Goal: Task Accomplishment & Management: Complete application form

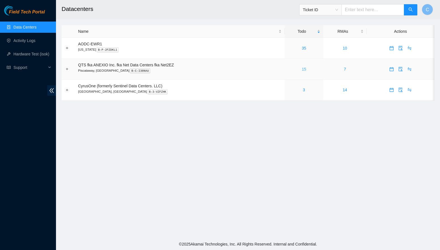
click at [306, 67] on link "15" at bounding box center [304, 69] width 4 height 4
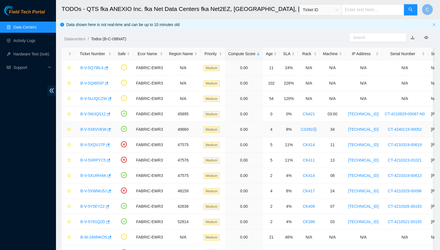
click at [91, 128] on link "B-V-5X8VVEW" at bounding box center [93, 129] width 26 height 4
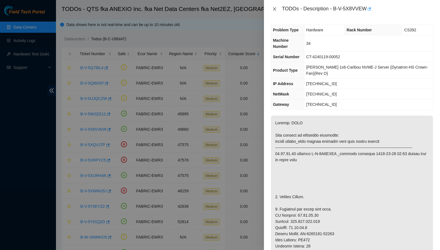
click at [274, 10] on icon "close" at bounding box center [274, 9] width 4 height 4
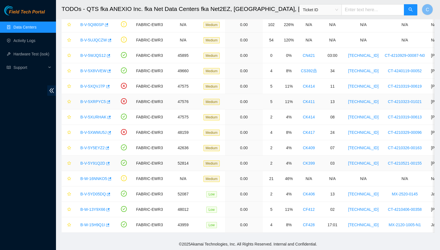
scroll to position [59, 0]
click at [95, 56] on link "B-V-5WJQS12" at bounding box center [92, 55] width 25 height 4
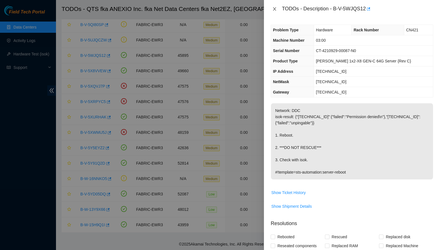
click at [274, 8] on icon "close" at bounding box center [274, 8] width 3 height 3
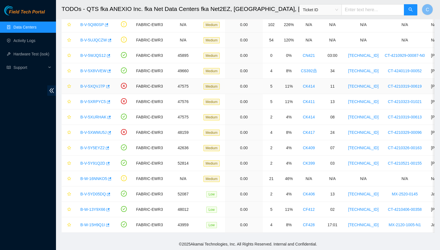
click at [93, 86] on link "B-V-5XQVJ7P" at bounding box center [92, 86] width 25 height 4
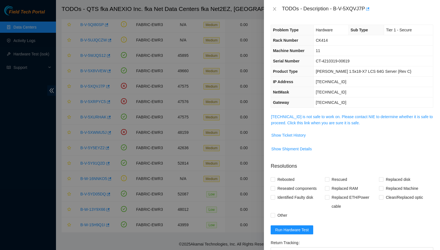
click at [298, 114] on span "23.44.128.44 is not safe to work on. Please contact NIE to determine whether it…" at bounding box center [352, 120] width 162 height 12
click at [298, 119] on link "23.44.128.44 is not safe to work on. Please contact NIE to determine whether it…" at bounding box center [352, 120] width 162 height 11
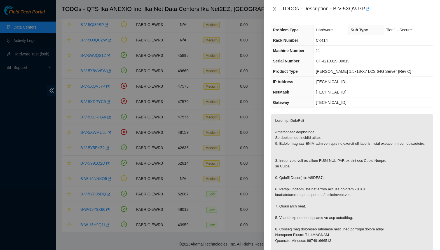
click at [277, 8] on icon "close" at bounding box center [274, 9] width 4 height 4
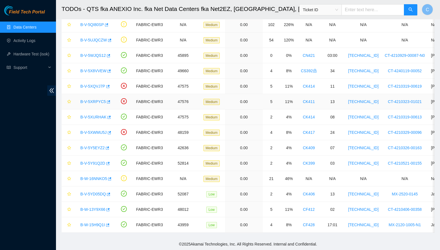
click at [94, 99] on div "B-V-5XRPYC5" at bounding box center [95, 101] width 34 height 9
click at [94, 100] on link "B-V-5XRPYC5" at bounding box center [92, 101] width 25 height 4
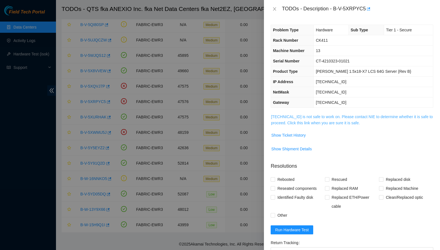
click at [326, 123] on link "23.44.128.14 is not safe to work on. Please contact NIE to determine whether it…" at bounding box center [352, 120] width 162 height 11
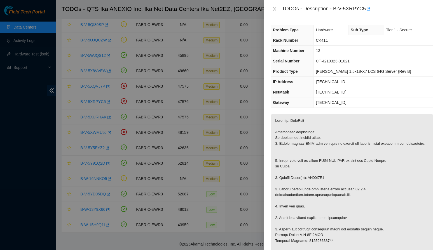
scroll to position [6, 0]
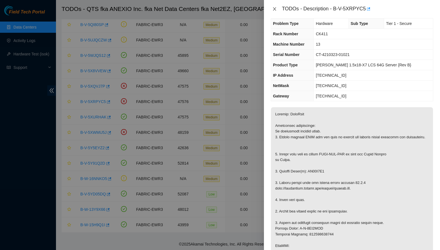
click at [275, 9] on icon "close" at bounding box center [274, 9] width 4 height 4
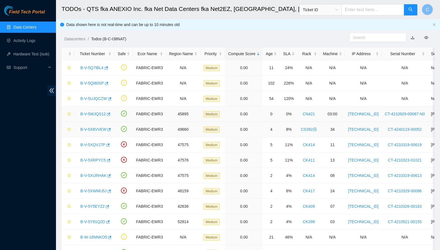
scroll to position [0, 0]
click at [29, 29] on link "Data Centers" at bounding box center [24, 27] width 23 height 4
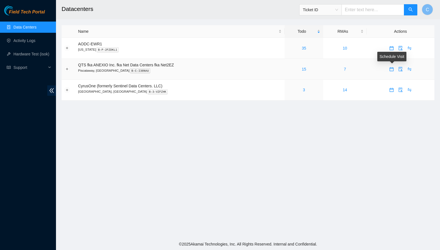
click at [393, 71] on icon "calendar" at bounding box center [392, 69] width 4 height 4
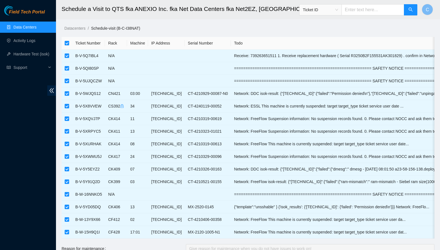
click at [67, 44] on input "checkbox" at bounding box center [67, 43] width 4 height 4
checkbox input "false"
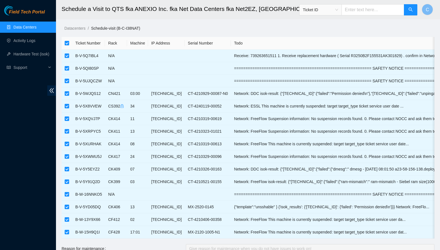
checkbox input "false"
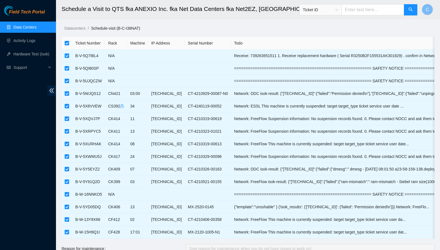
checkbox input "false"
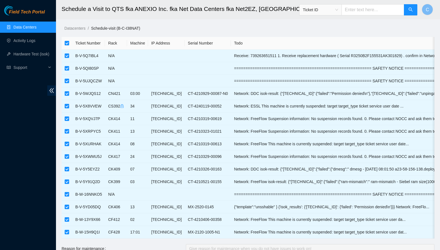
checkbox input "false"
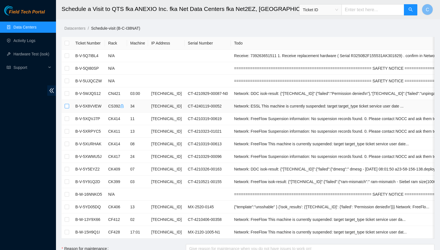
click at [67, 108] on input "checkbox" at bounding box center [67, 106] width 4 height 4
checkbox input "true"
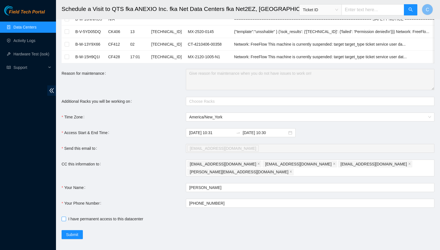
scroll to position [175, 0]
drag, startPoint x: 66, startPoint y: 212, endPoint x: 68, endPoint y: 218, distance: 5.8
click at [65, 217] on span at bounding box center [64, 219] width 4 height 4
click at [65, 217] on input "I have permanent access to this datacenter" at bounding box center [64, 219] width 4 height 4
checkbox input "true"
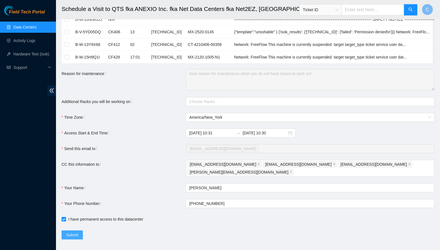
click at [75, 232] on span "Submit" at bounding box center [72, 235] width 12 height 6
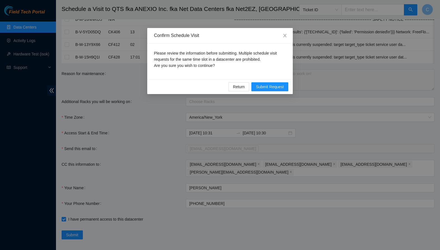
click at [277, 90] on span "Submit Request" at bounding box center [270, 87] width 28 height 6
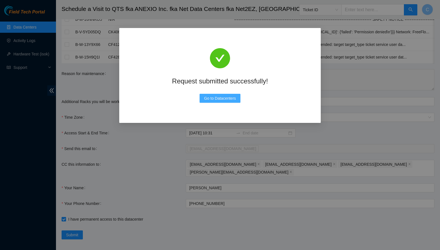
click at [214, 101] on span "Go to Datacenters" at bounding box center [220, 98] width 32 height 6
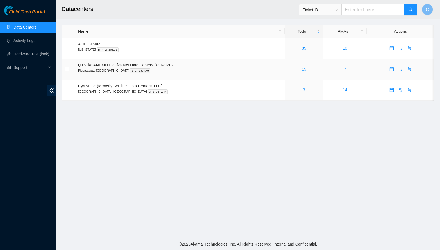
click at [306, 69] on link "15" at bounding box center [304, 69] width 4 height 4
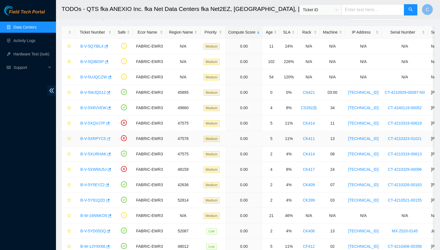
scroll to position [26, 0]
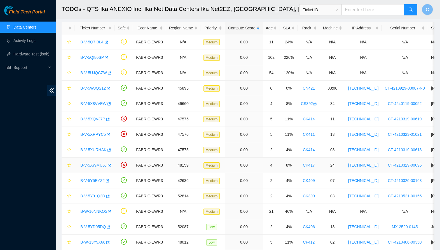
click at [96, 164] on link "B-V-5XWMU5J" at bounding box center [93, 165] width 26 height 4
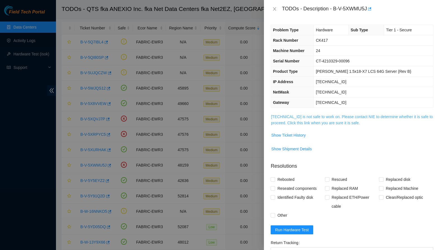
click at [326, 122] on link "23.192.222.118 is not safe to work on. Please contact NIE to determine whether …" at bounding box center [352, 120] width 162 height 11
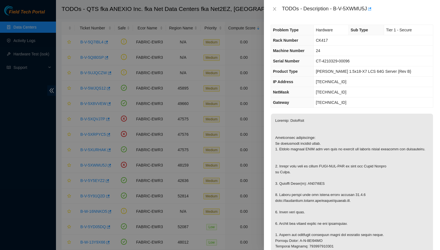
scroll to position [2, 0]
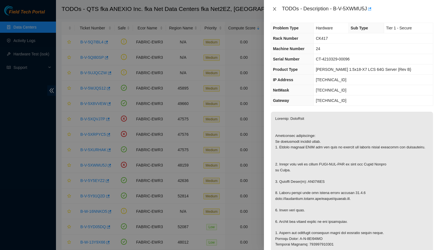
click at [275, 9] on icon "close" at bounding box center [274, 8] width 3 height 3
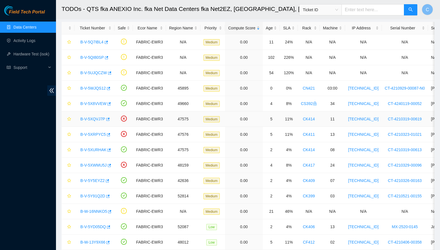
click at [90, 118] on link "B-V-5XQVJ7P" at bounding box center [92, 119] width 25 height 4
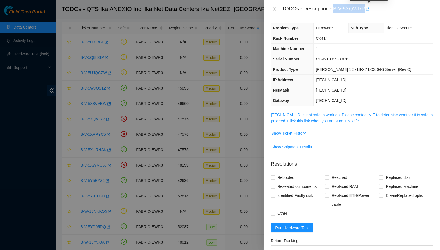
drag, startPoint x: 335, startPoint y: 8, endPoint x: 367, endPoint y: 10, distance: 32.0
click at [367, 10] on div "TODOs - Description - B-V-5XQVJ7P" at bounding box center [357, 8] width 151 height 9
click at [350, 10] on div "TODOs - Description - B-V-5XQVJ7P" at bounding box center [357, 8] width 151 height 9
drag, startPoint x: 336, startPoint y: 9, endPoint x: 366, endPoint y: 8, distance: 30.0
click at [366, 8] on div "TODOs - Description - B-V-5XQVJ7P" at bounding box center [357, 8] width 151 height 9
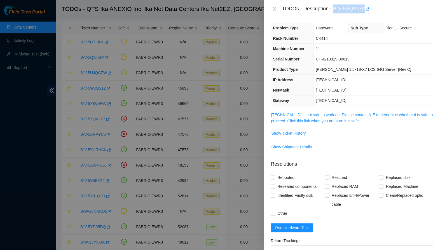
copy div "B-V-5XQVJ7P"
click at [273, 10] on icon "close" at bounding box center [274, 9] width 4 height 4
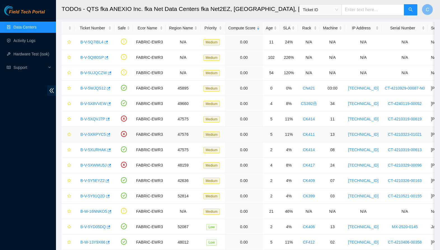
click at [94, 135] on link "B-V-5XRPYC5" at bounding box center [92, 134] width 25 height 4
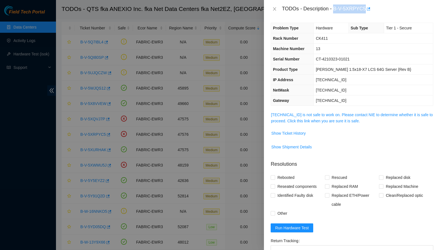
drag, startPoint x: 336, startPoint y: 8, endPoint x: 367, endPoint y: 10, distance: 31.1
click at [367, 10] on div "TODOs - Description - B-V-5XRPYC5" at bounding box center [357, 8] width 151 height 9
copy div "B-V-5XRPYC5"
drag, startPoint x: 275, startPoint y: 9, endPoint x: 257, endPoint y: 55, distance: 49.7
click at [275, 9] on icon "close" at bounding box center [274, 8] width 3 height 3
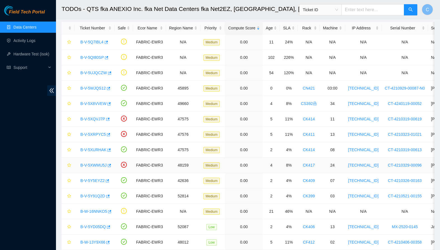
click at [89, 164] on link "B-V-5XWMU5J" at bounding box center [93, 165] width 26 height 4
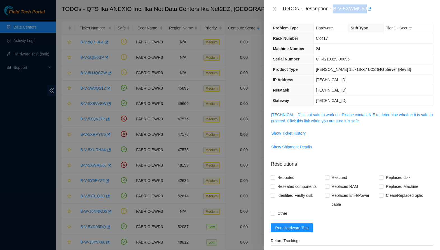
drag, startPoint x: 336, startPoint y: 8, endPoint x: 369, endPoint y: 8, distance: 33.6
click at [369, 8] on div "TODOs - Description - B-V-5XWMU5J" at bounding box center [357, 8] width 151 height 9
copy div "B-V-5XWMU5J"
click at [276, 8] on icon "close" at bounding box center [274, 9] width 4 height 4
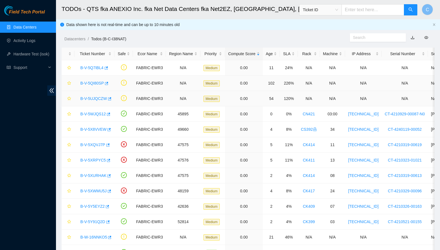
scroll to position [0, 0]
